Goal: Navigation & Orientation: Find specific page/section

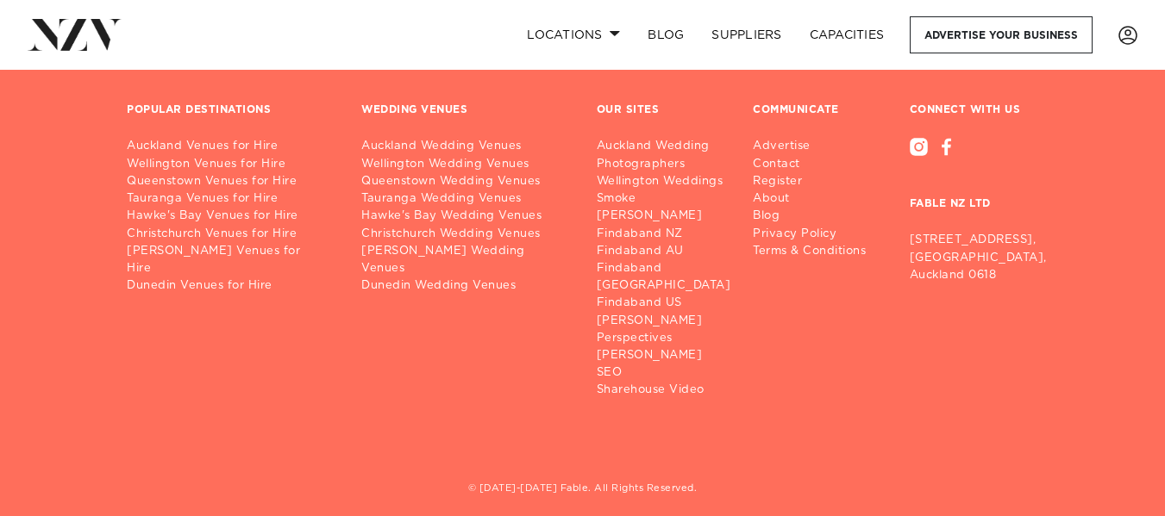
scroll to position [6385, 0]
click at [244, 235] on link "Christchurch Venues for Hire" at bounding box center [230, 232] width 207 height 17
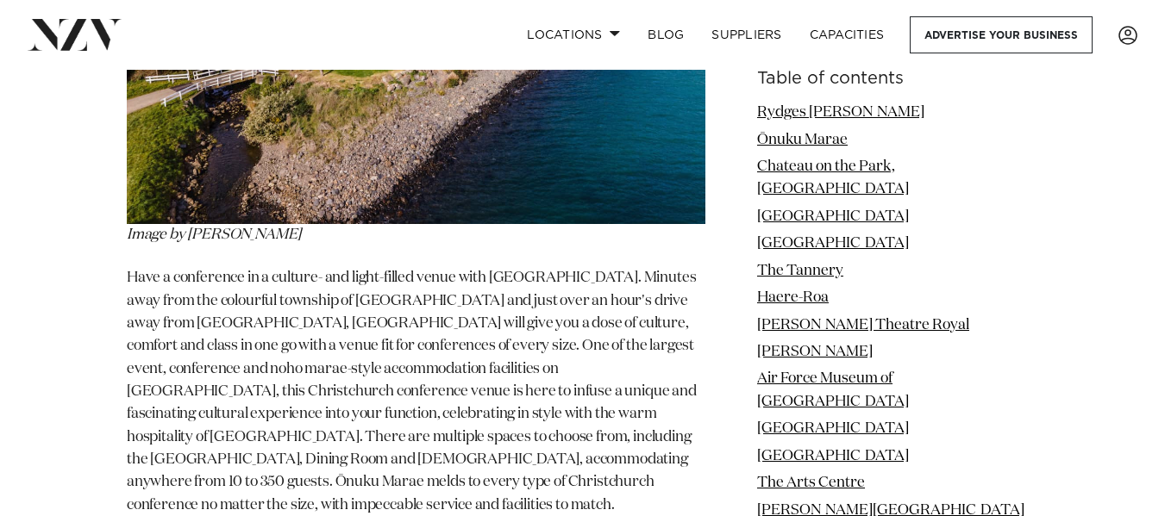
scroll to position [3056, 0]
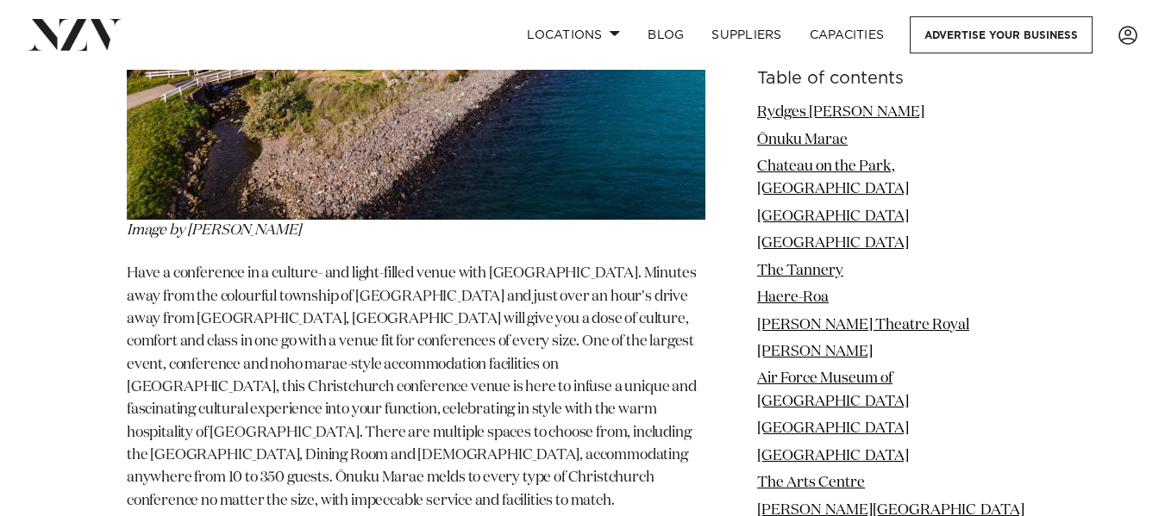
click at [899, 473] on li "The Arts Centre" at bounding box center [897, 484] width 281 height 22
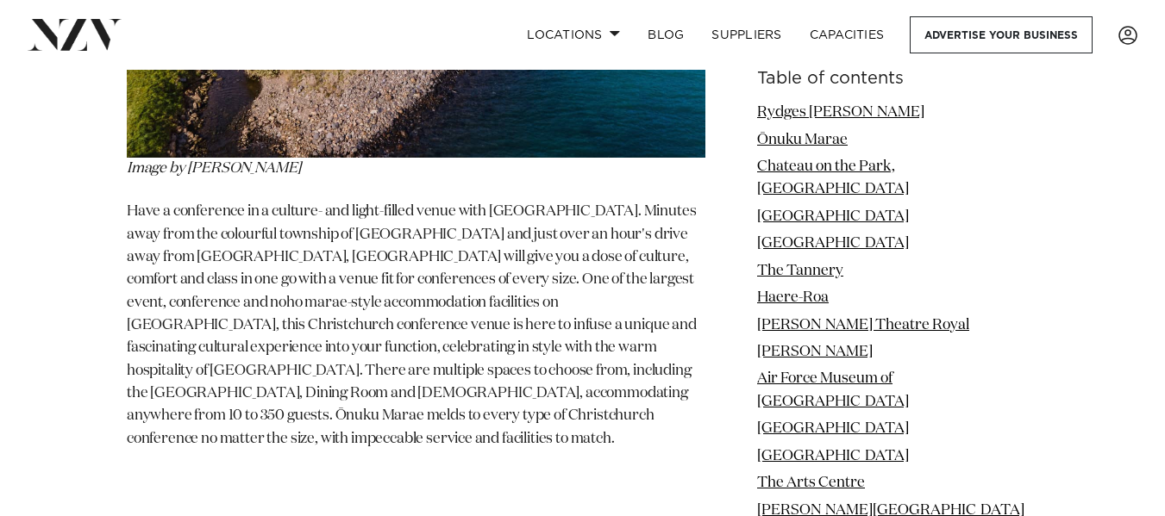
scroll to position [3314, 0]
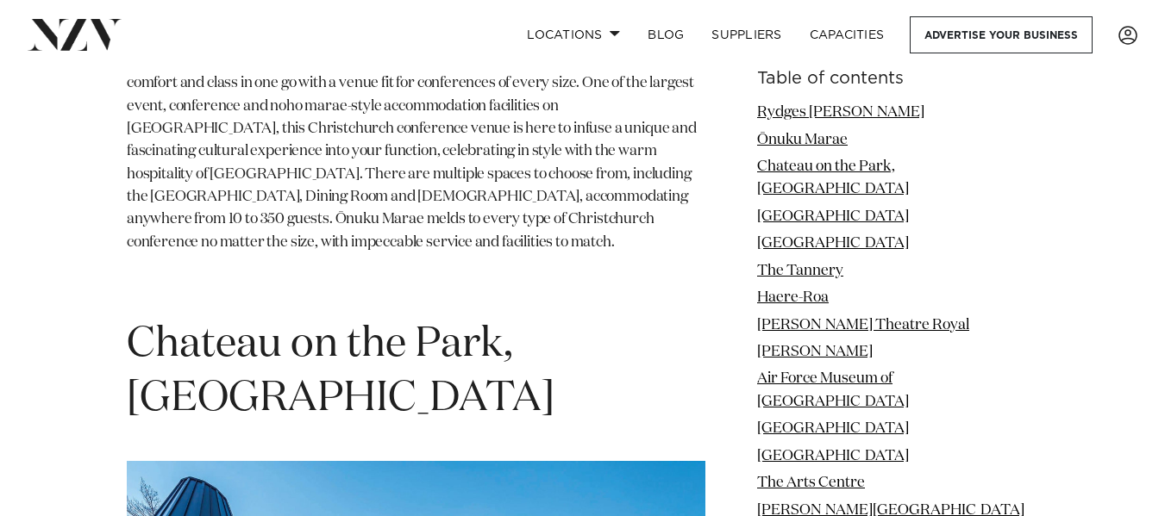
drag, startPoint x: 808, startPoint y: 468, endPoint x: 807, endPoint y: 429, distance: 38.8
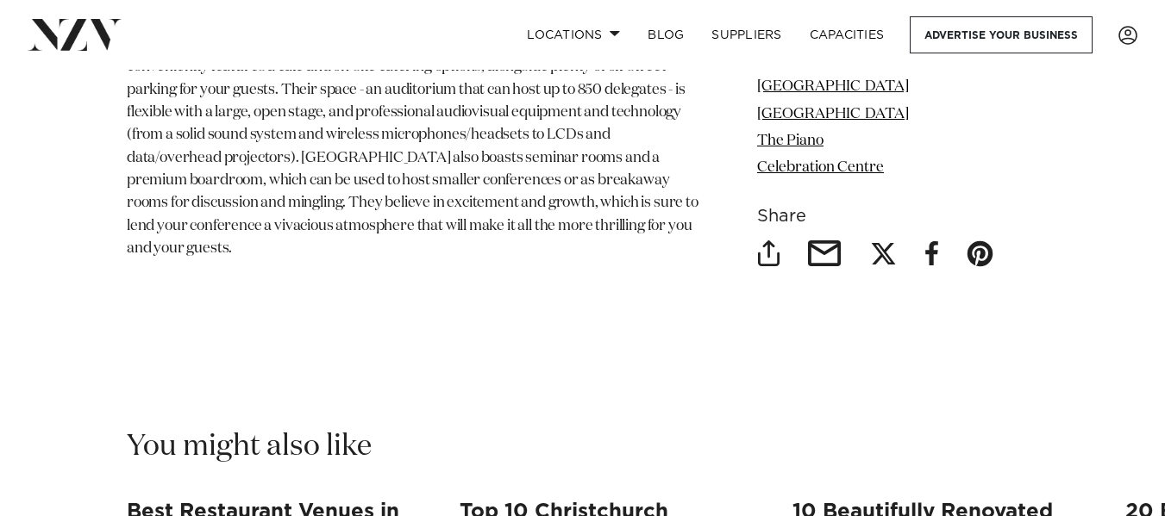
scroll to position [21921, 0]
